Goal: Find specific page/section: Find specific page/section

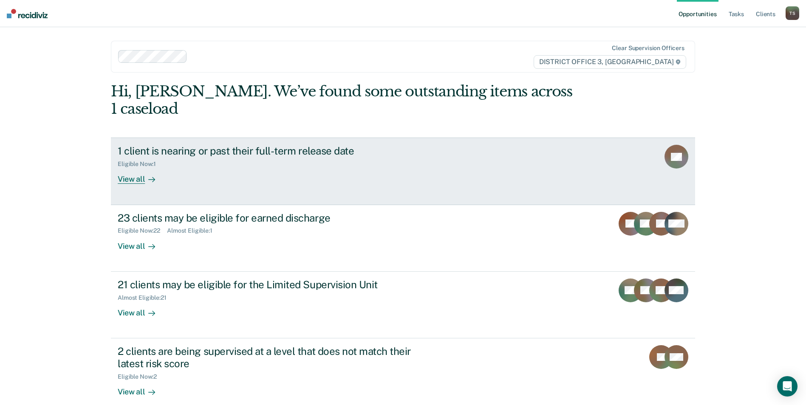
click at [136, 168] on div "View all" at bounding box center [142, 176] width 48 height 17
